Goal: Task Accomplishment & Management: Use online tool/utility

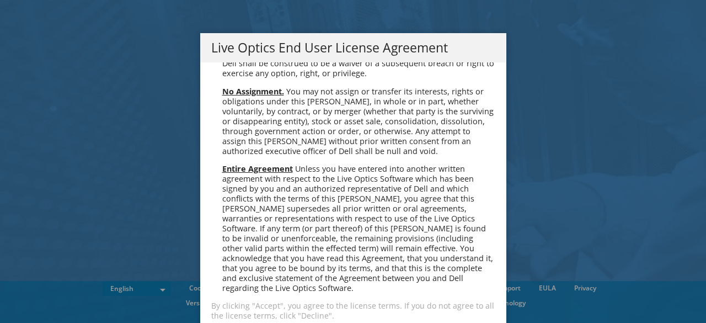
scroll to position [34, 0]
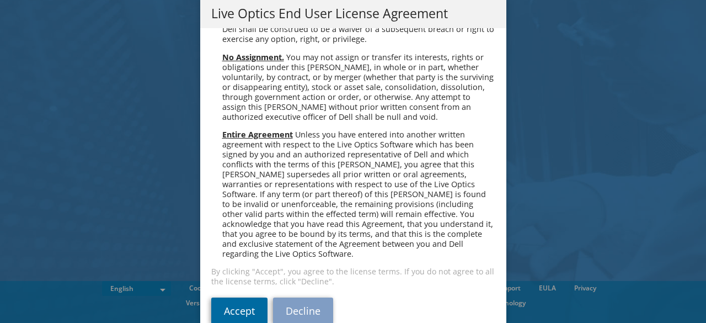
click at [214, 297] on link "Accept" at bounding box center [239, 310] width 56 height 26
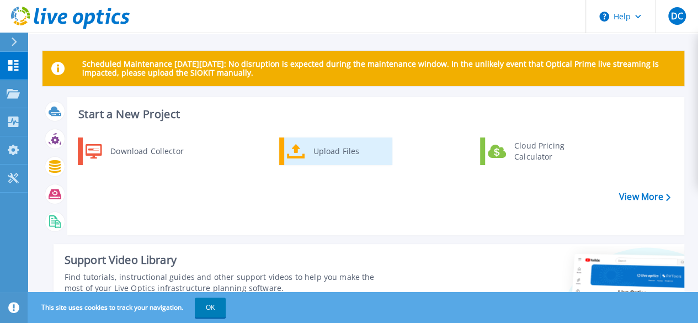
click at [347, 159] on div "Upload Files" at bounding box center [349, 151] width 82 height 22
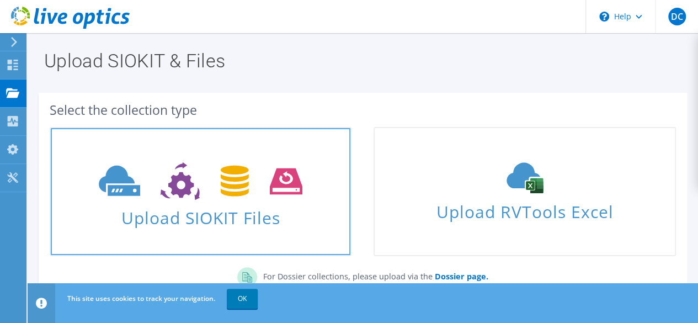
click at [226, 224] on span "Upload SIOKIT Files" at bounding box center [200, 214] width 299 height 24
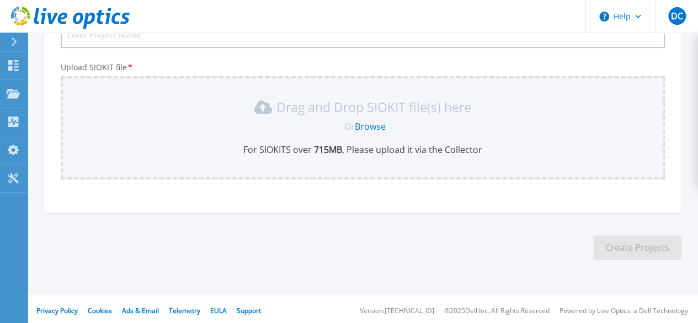
scroll to position [116, 0]
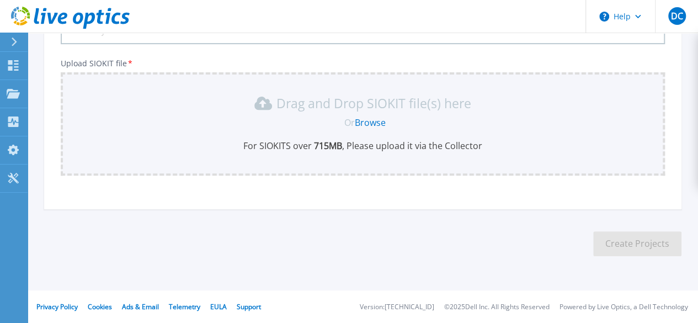
click at [373, 100] on p "Drag and Drop SIOKIT file(s) here" at bounding box center [373, 103] width 195 height 11
click at [367, 121] on link "Browse" at bounding box center [370, 122] width 31 height 12
click at [379, 124] on link "Browse" at bounding box center [370, 122] width 31 height 12
click at [371, 122] on link "Browse" at bounding box center [370, 122] width 31 height 12
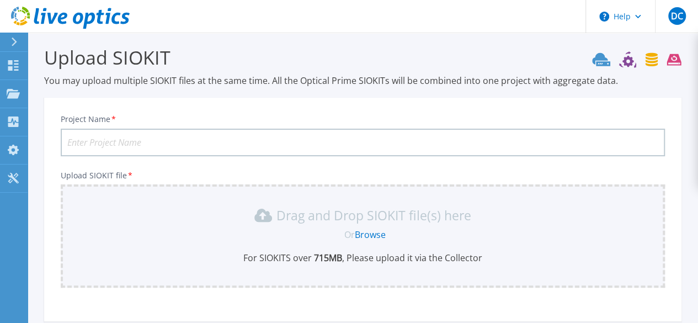
scroll to position [0, 0]
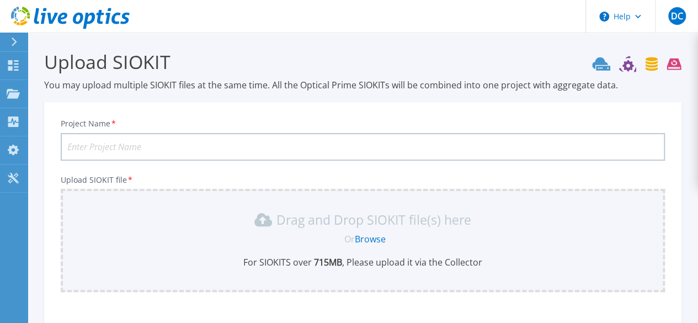
click at [229, 149] on input "Project Name *" at bounding box center [363, 147] width 604 height 28
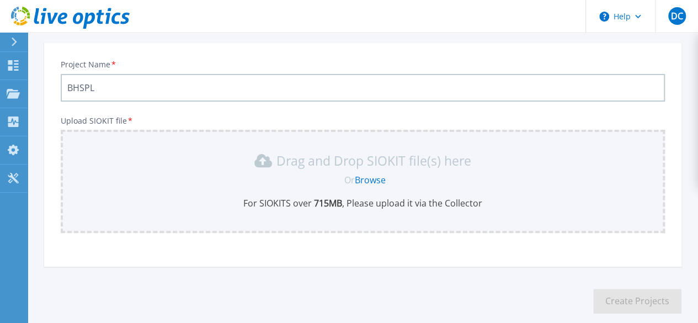
scroll to position [60, 0]
type input "BHSPL"
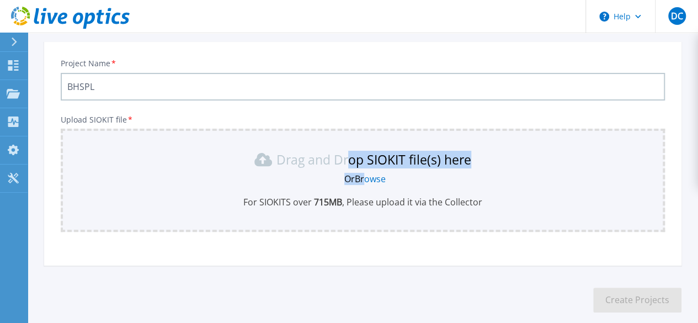
drag, startPoint x: 367, startPoint y: 180, endPoint x: 357, endPoint y: 175, distance: 11.1
click at [357, 175] on link "Browse" at bounding box center [370, 179] width 31 height 12
click at [371, 205] on p "For SIOKITS over 715 MB , Please upload it via the Collector" at bounding box center [362, 202] width 591 height 12
click at [12, 44] on icon at bounding box center [14, 42] width 6 height 9
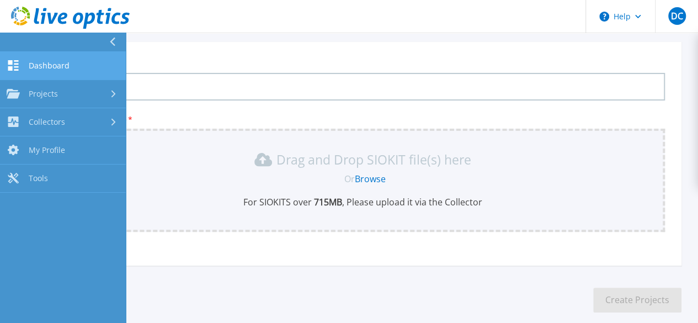
click at [72, 61] on link "Dashboard Dashboard" at bounding box center [63, 66] width 126 height 28
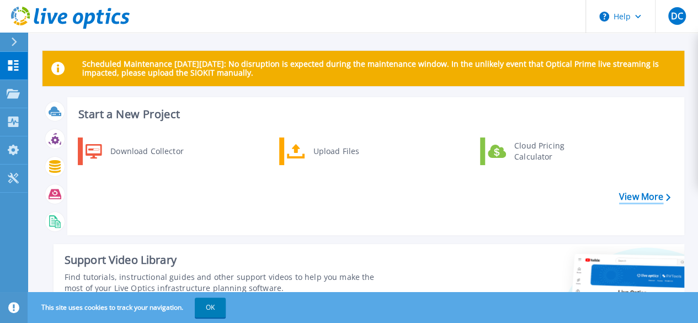
click at [634, 195] on link "View More" at bounding box center [644, 196] width 51 height 10
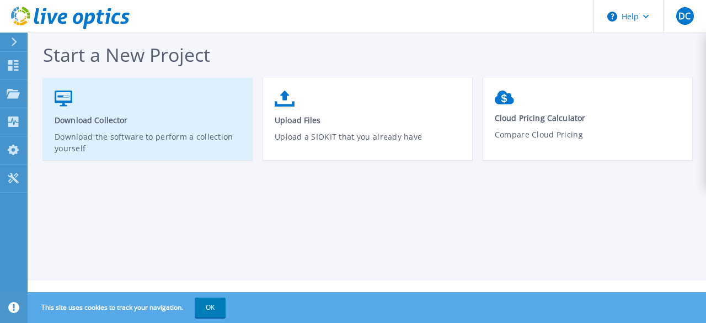
click at [127, 122] on span "Download Collector" at bounding box center [148, 120] width 186 height 10
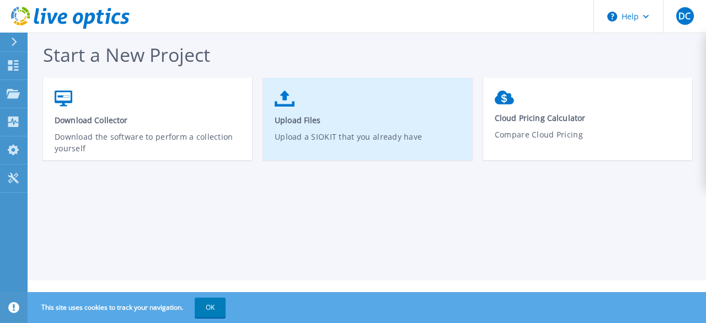
click at [438, 120] on span "Upload Files" at bounding box center [368, 120] width 186 height 10
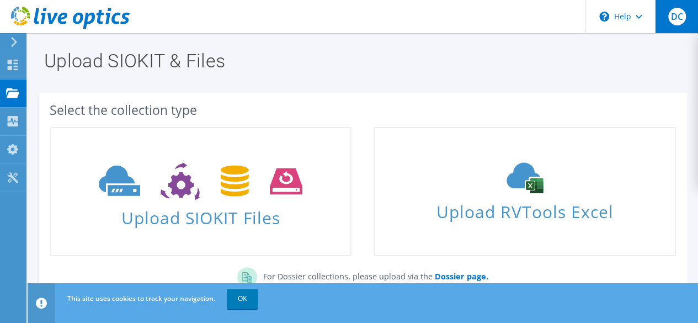
click at [686, 17] on div "DC" at bounding box center [676, 16] width 43 height 33
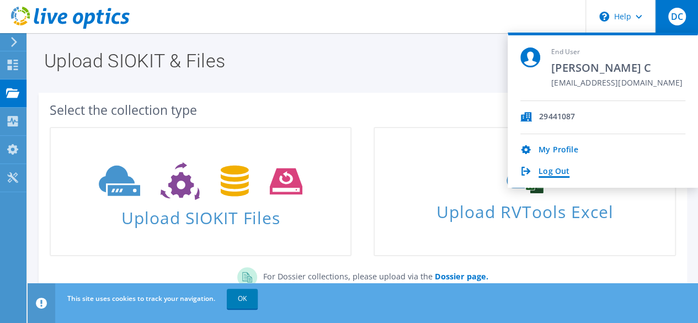
click at [550, 172] on link "Log Out" at bounding box center [553, 172] width 31 height 10
